Goal: Task Accomplishment & Management: Manage account settings

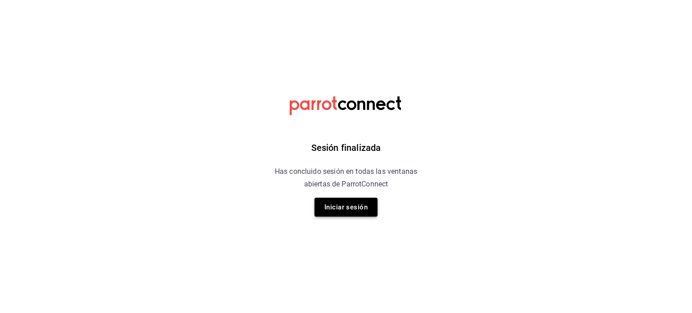
click at [354, 212] on button "Iniciar sesión" at bounding box center [346, 207] width 63 height 19
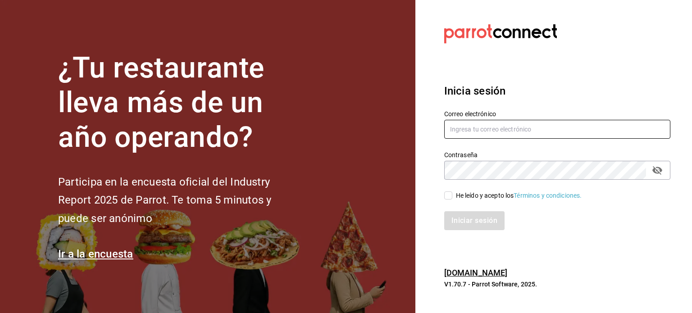
click at [479, 129] on input "text" at bounding box center [557, 129] width 226 height 19
type input "[EMAIL_ADDRESS][DOMAIN_NAME]"
click at [490, 194] on div "He leído y acepto los Términos y condiciones." at bounding box center [519, 195] width 126 height 9
click at [452, 194] on input "He leído y acepto los Términos y condiciones." at bounding box center [448, 196] width 8 height 8
checkbox input "true"
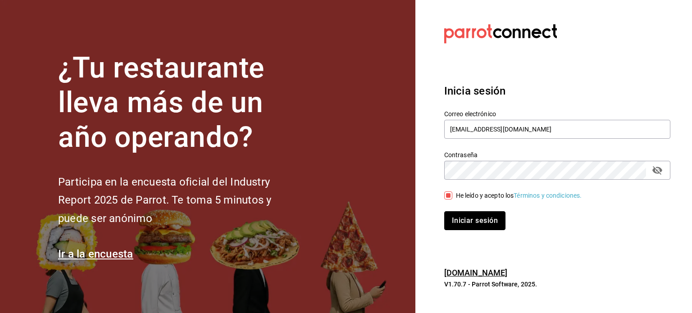
click at [481, 221] on button "Iniciar sesión" at bounding box center [474, 220] width 61 height 19
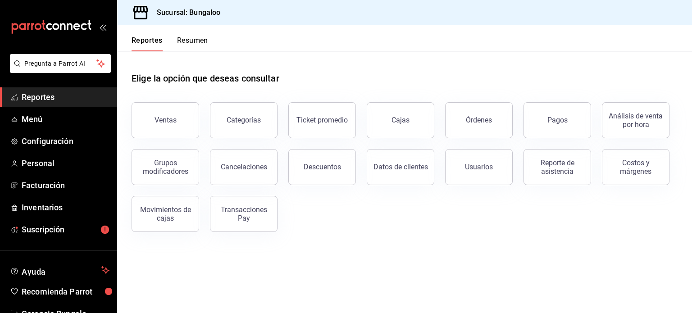
click at [41, 95] on span "Reportes" at bounding box center [66, 97] width 88 height 12
click at [41, 115] on span "Menú" at bounding box center [66, 119] width 88 height 12
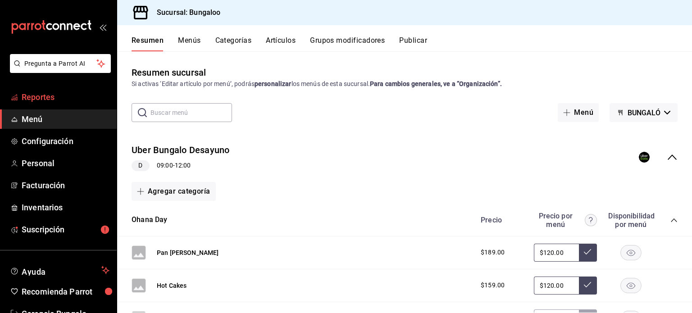
click at [46, 98] on span "Reportes" at bounding box center [66, 97] width 88 height 12
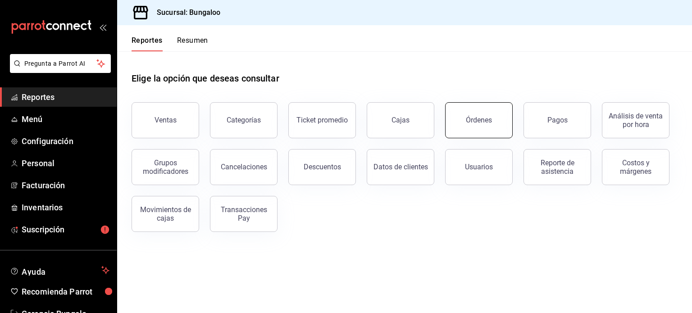
click at [501, 119] on button "Órdenes" at bounding box center [479, 120] width 68 height 36
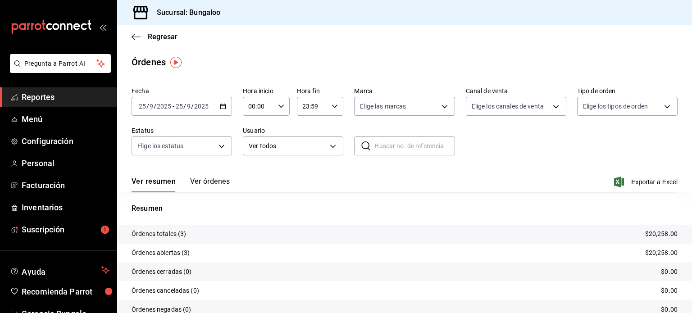
click at [188, 251] on p "Órdenes abiertas (3)" at bounding box center [161, 252] width 59 height 9
click at [205, 181] on button "Ver órdenes" at bounding box center [210, 184] width 40 height 15
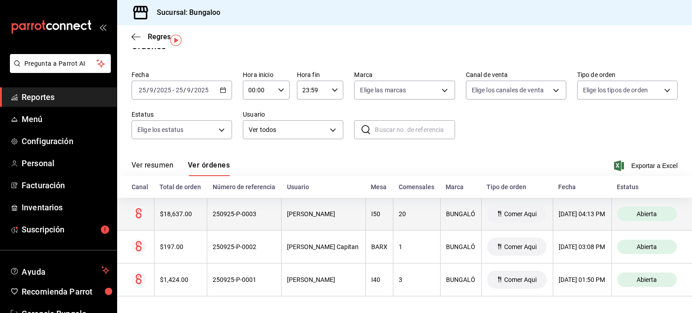
scroll to position [25, 0]
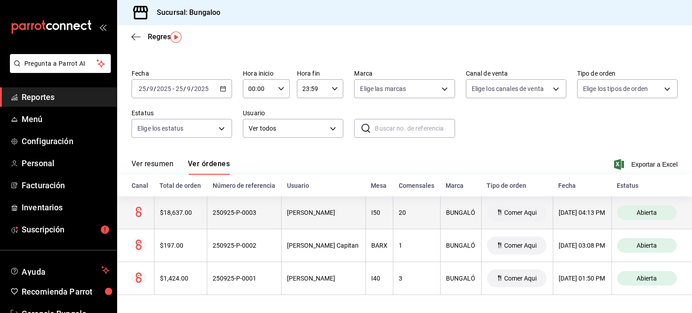
click at [305, 212] on div "[PERSON_NAME]" at bounding box center [323, 212] width 73 height 7
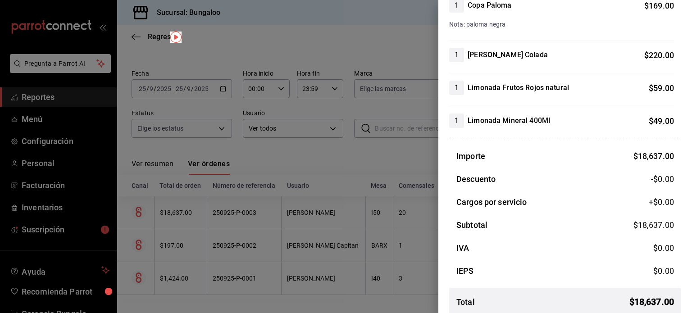
scroll to position [1604, 0]
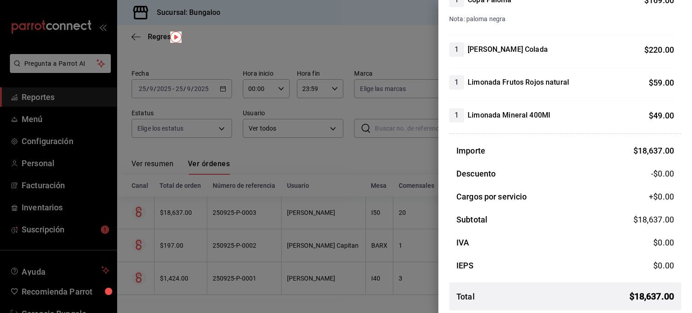
click at [38, 100] on div at bounding box center [346, 156] width 692 height 313
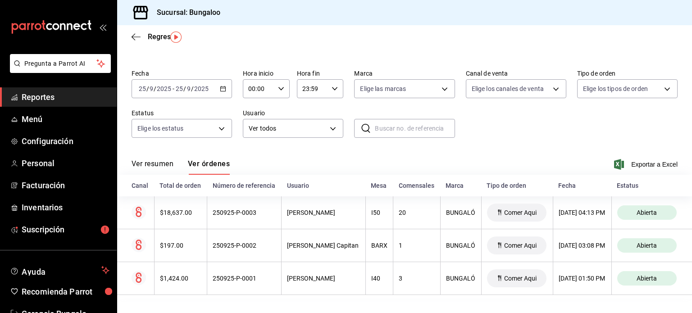
click at [46, 99] on span "Reportes" at bounding box center [66, 97] width 88 height 12
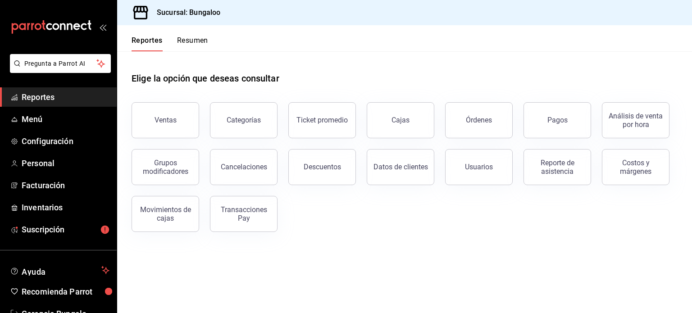
click at [57, 100] on span "Reportes" at bounding box center [66, 97] width 88 height 12
click at [458, 119] on button "Órdenes" at bounding box center [479, 120] width 68 height 36
